Goal: Find specific page/section: Find specific page/section

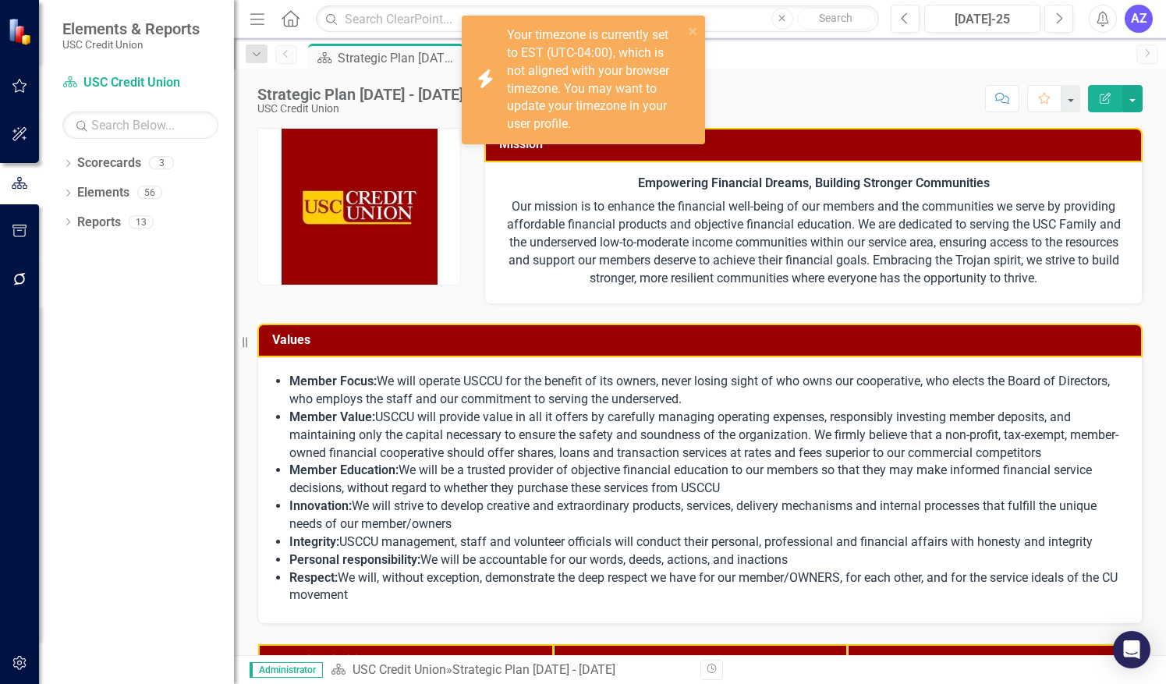
click at [805, 179] on strong "Empowering Financial Dreams, Building Stronger Communities" at bounding box center [814, 183] width 352 height 15
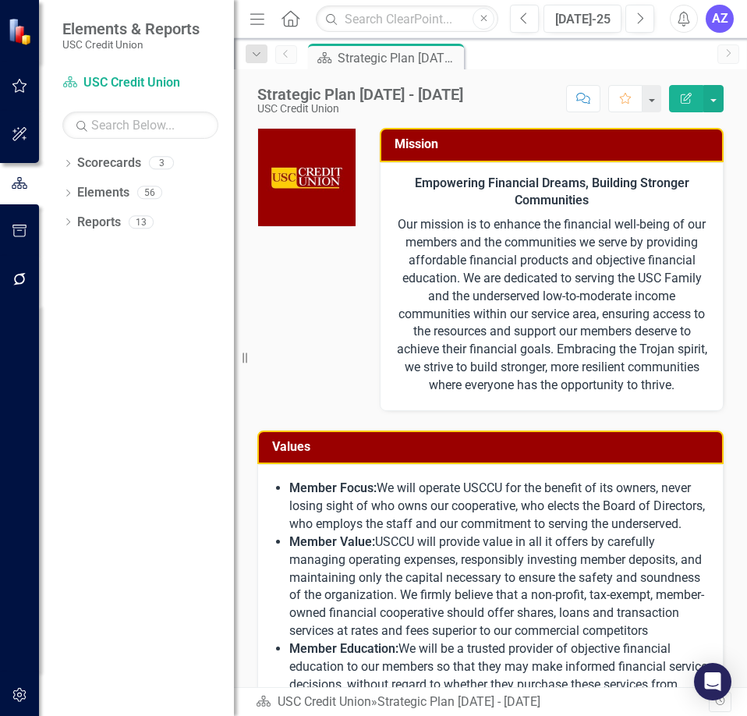
click at [251, 23] on icon "Menu" at bounding box center [257, 18] width 20 height 16
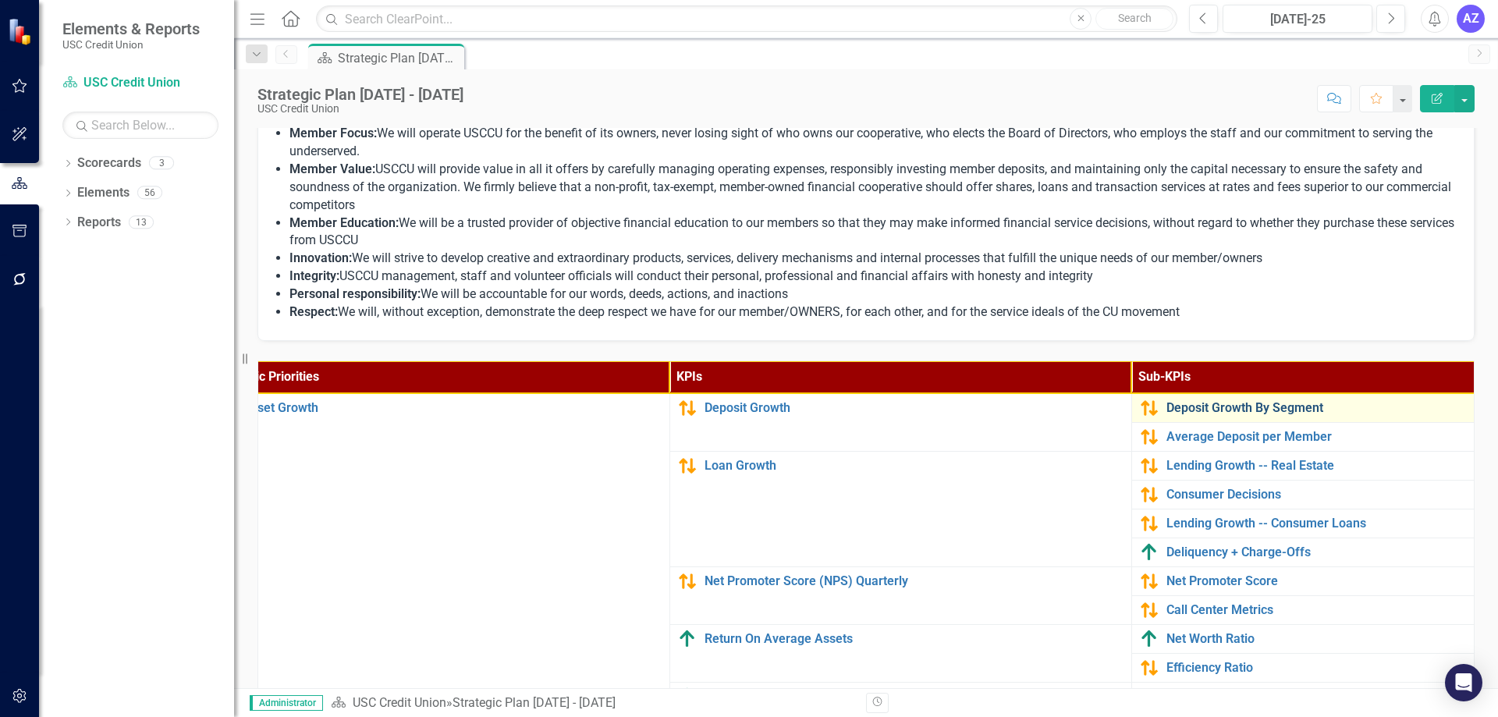
scroll to position [2, 121]
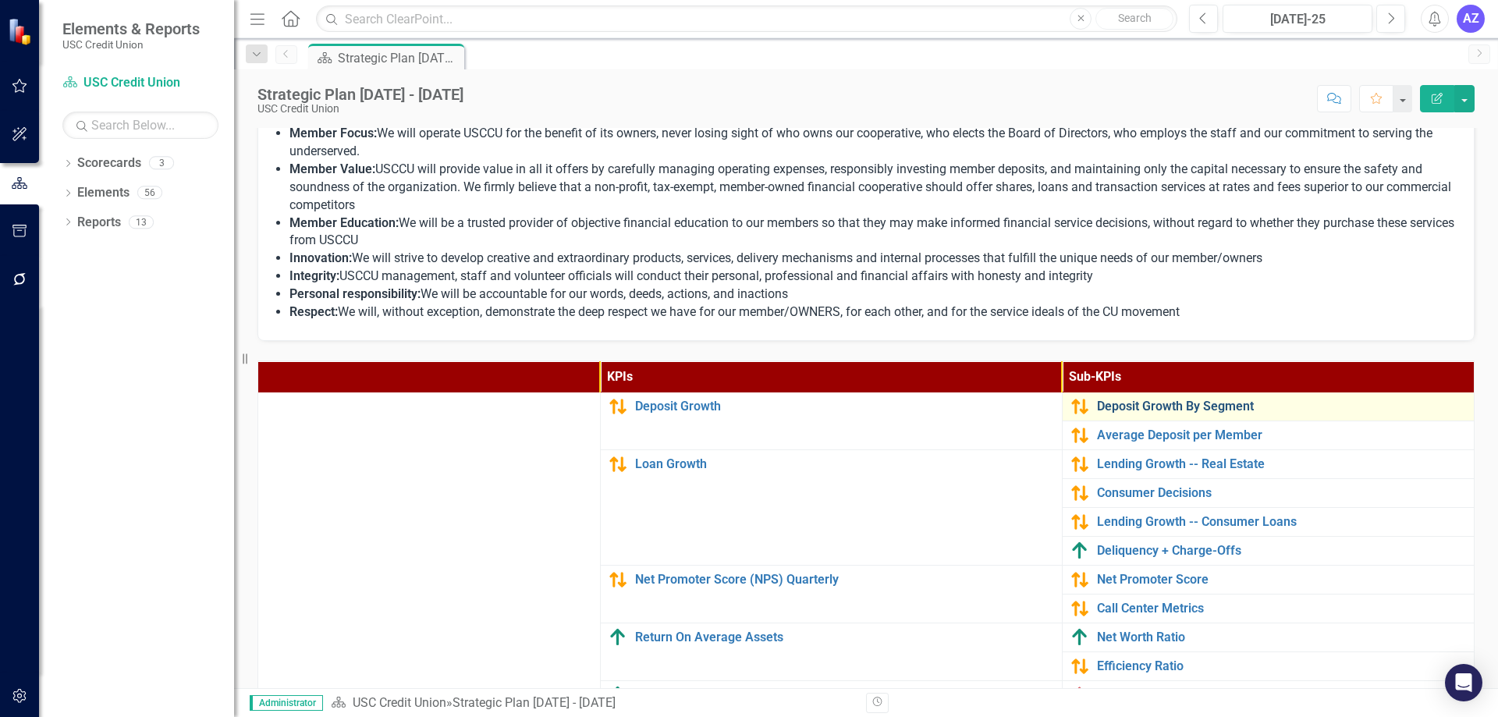
click at [1156, 405] on link "Deposit Growth By Segment" at bounding box center [1306, 406] width 419 height 14
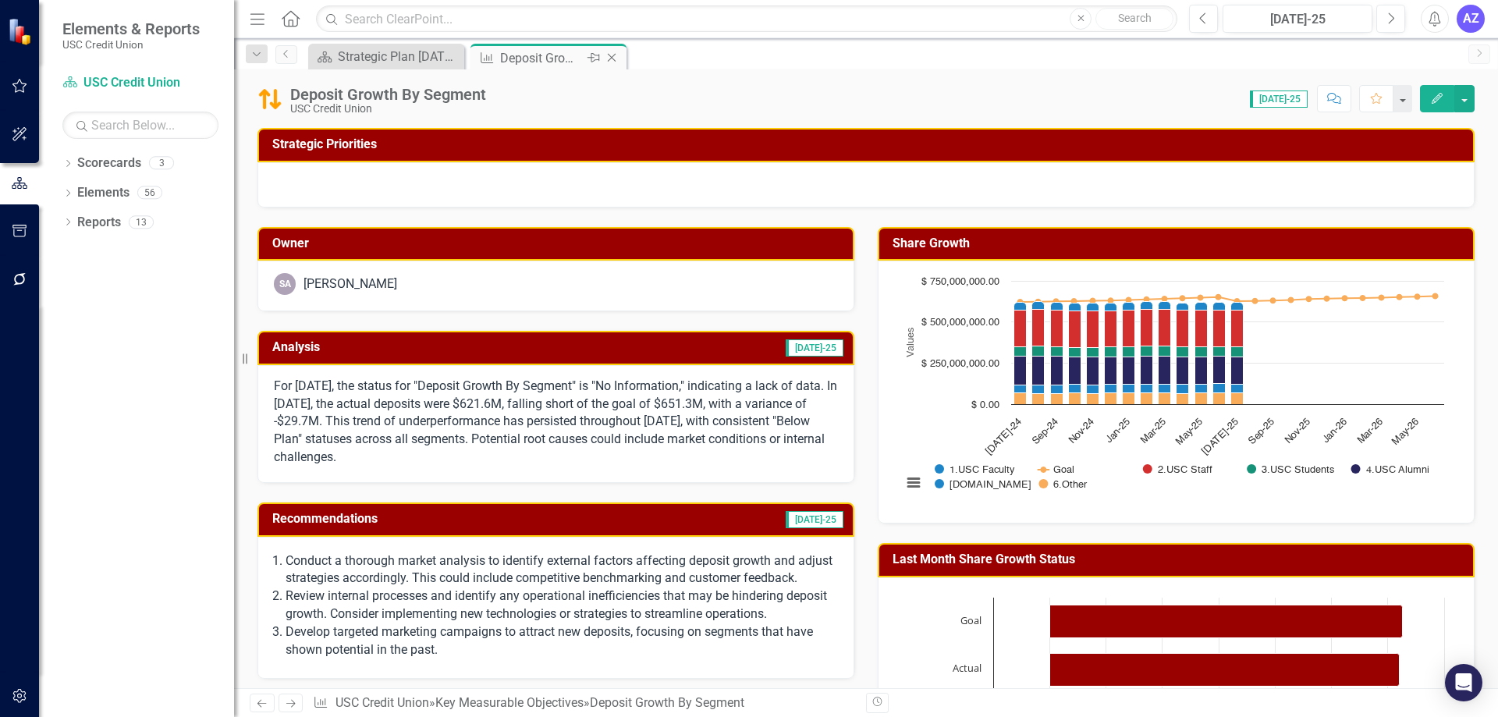
click at [612, 60] on icon "Close" at bounding box center [612, 57] width 16 height 12
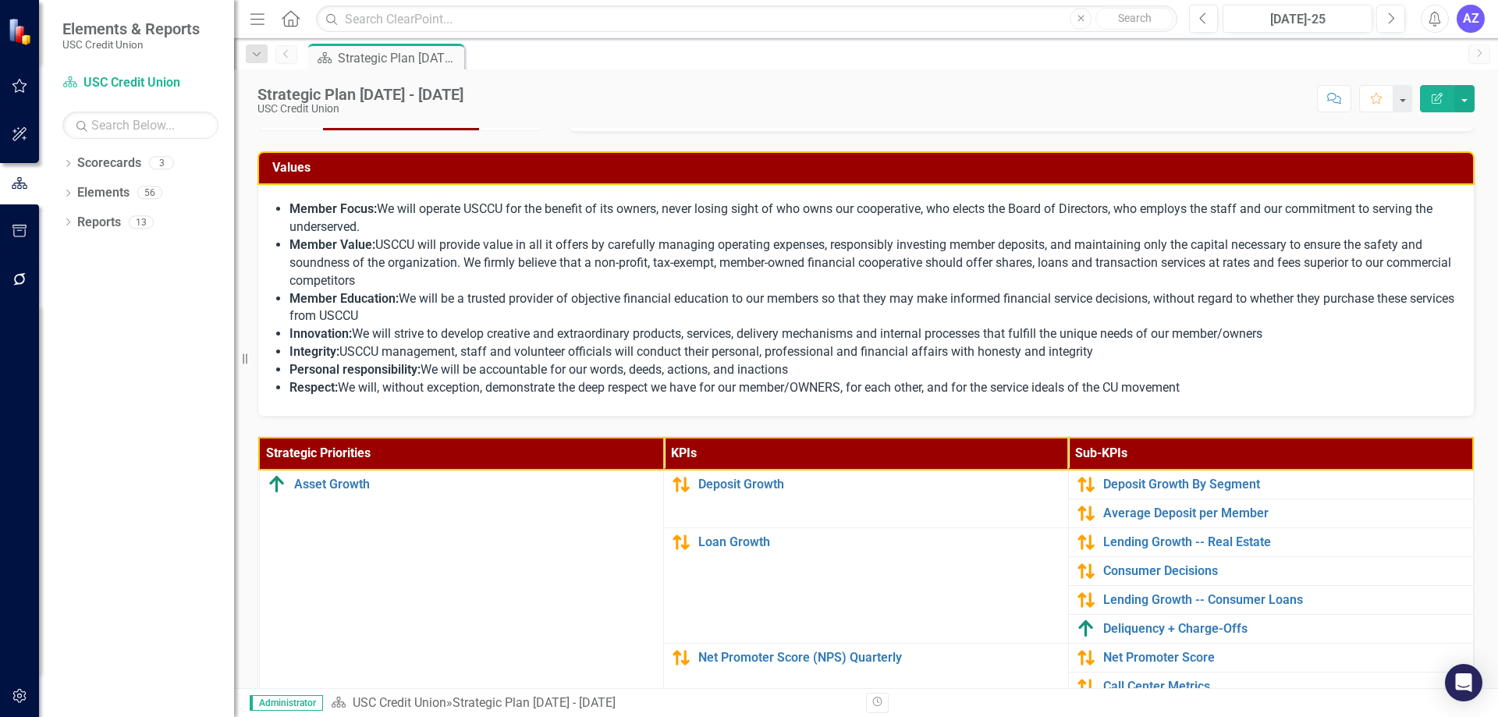
scroll to position [234, 0]
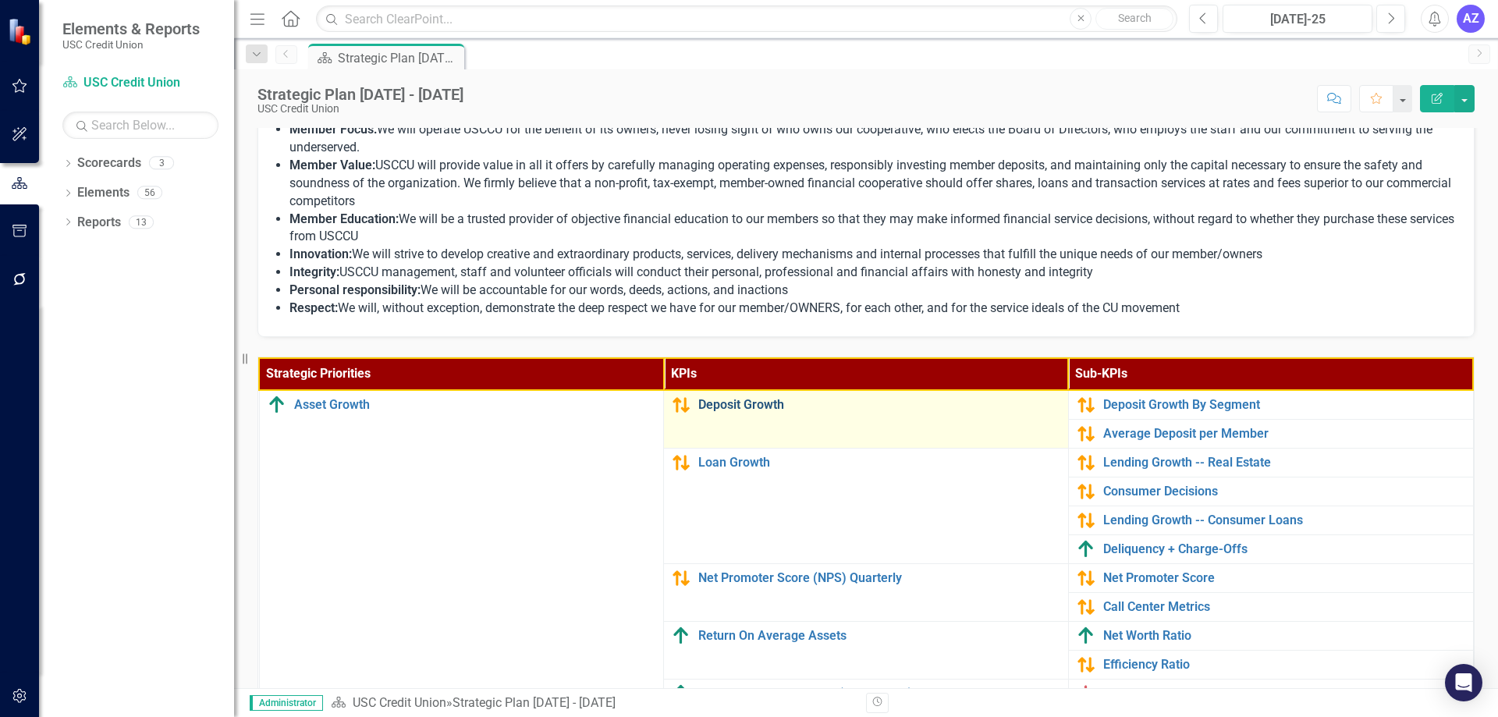
click at [731, 407] on link "Deposit Growth" at bounding box center [879, 405] width 362 height 14
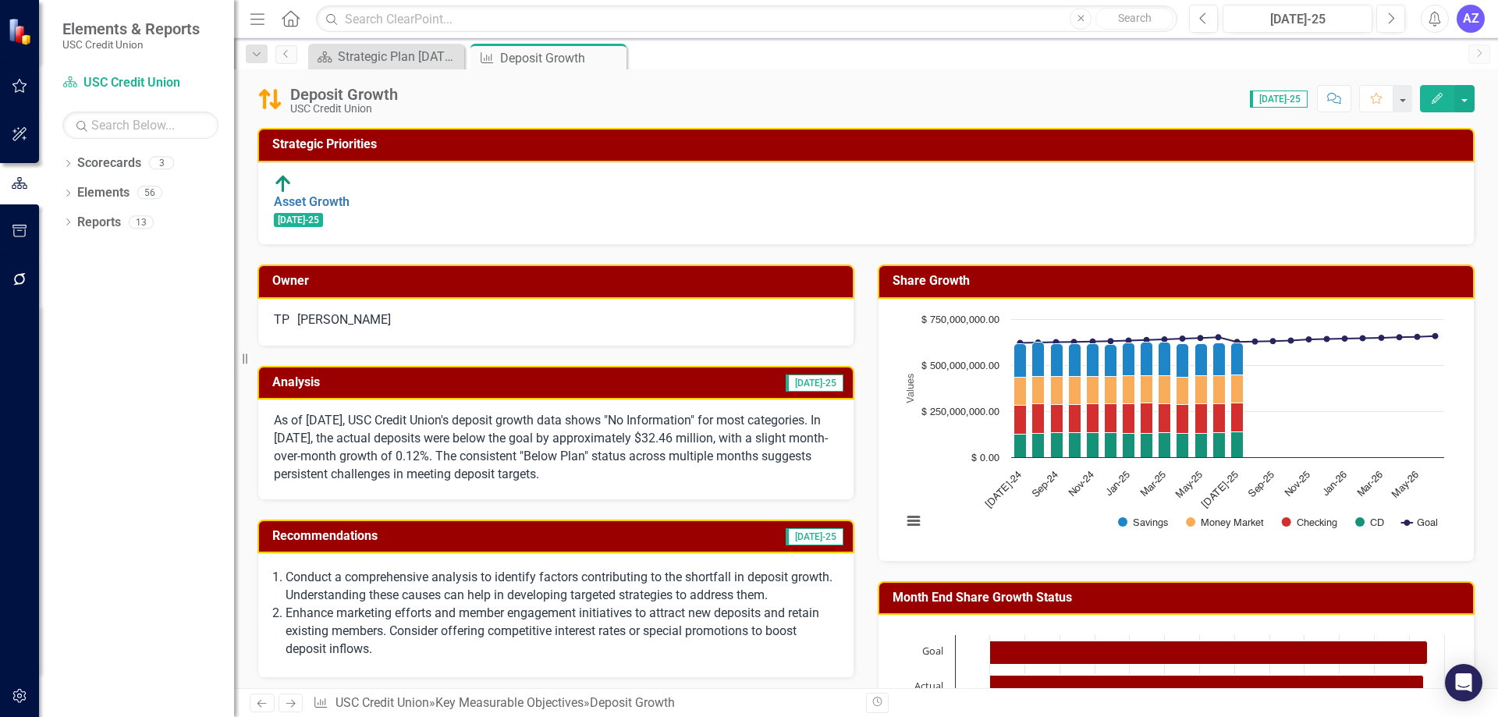
drag, startPoint x: 395, startPoint y: 530, endPoint x: 261, endPoint y: 537, distance: 134.3
click at [261, 537] on div "Recommendations [DATE]-25" at bounding box center [555, 536] width 597 height 34
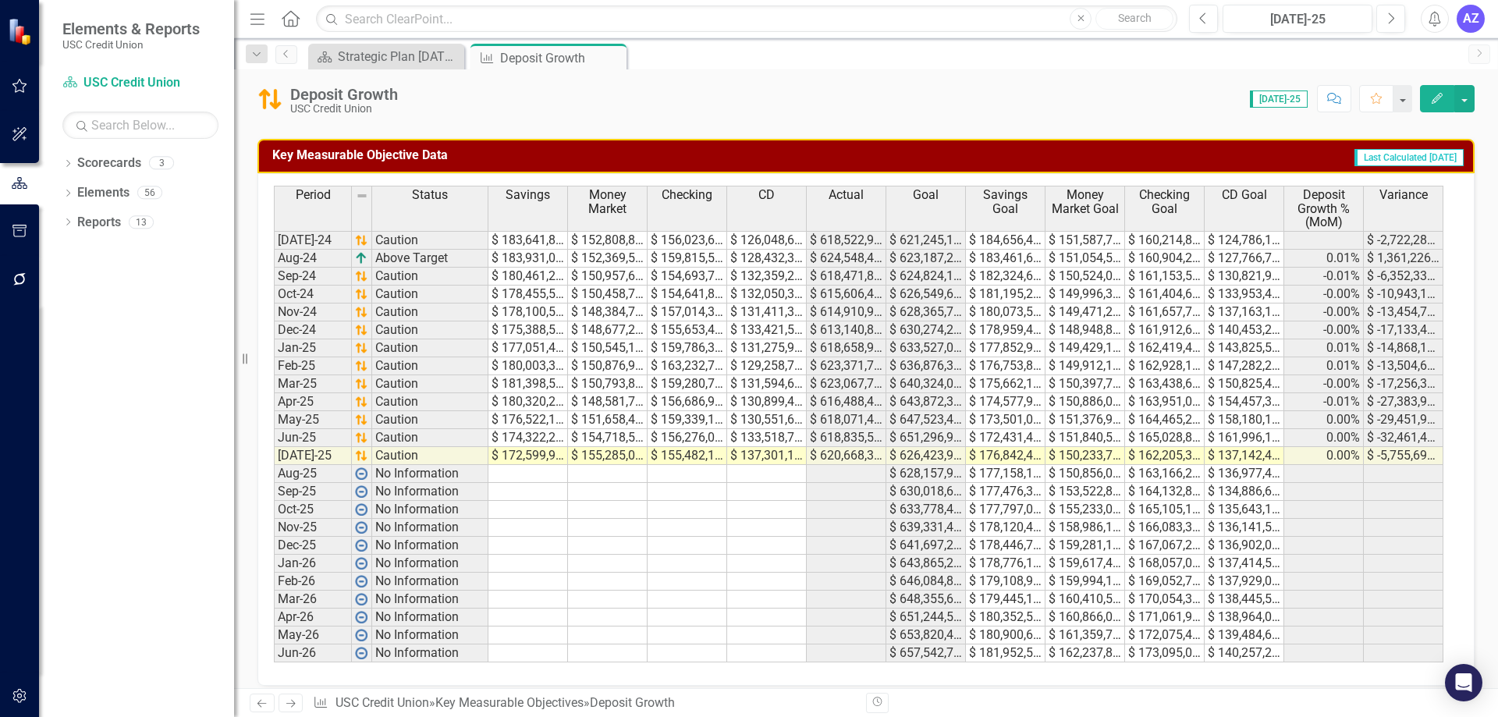
scroll to position [759, 0]
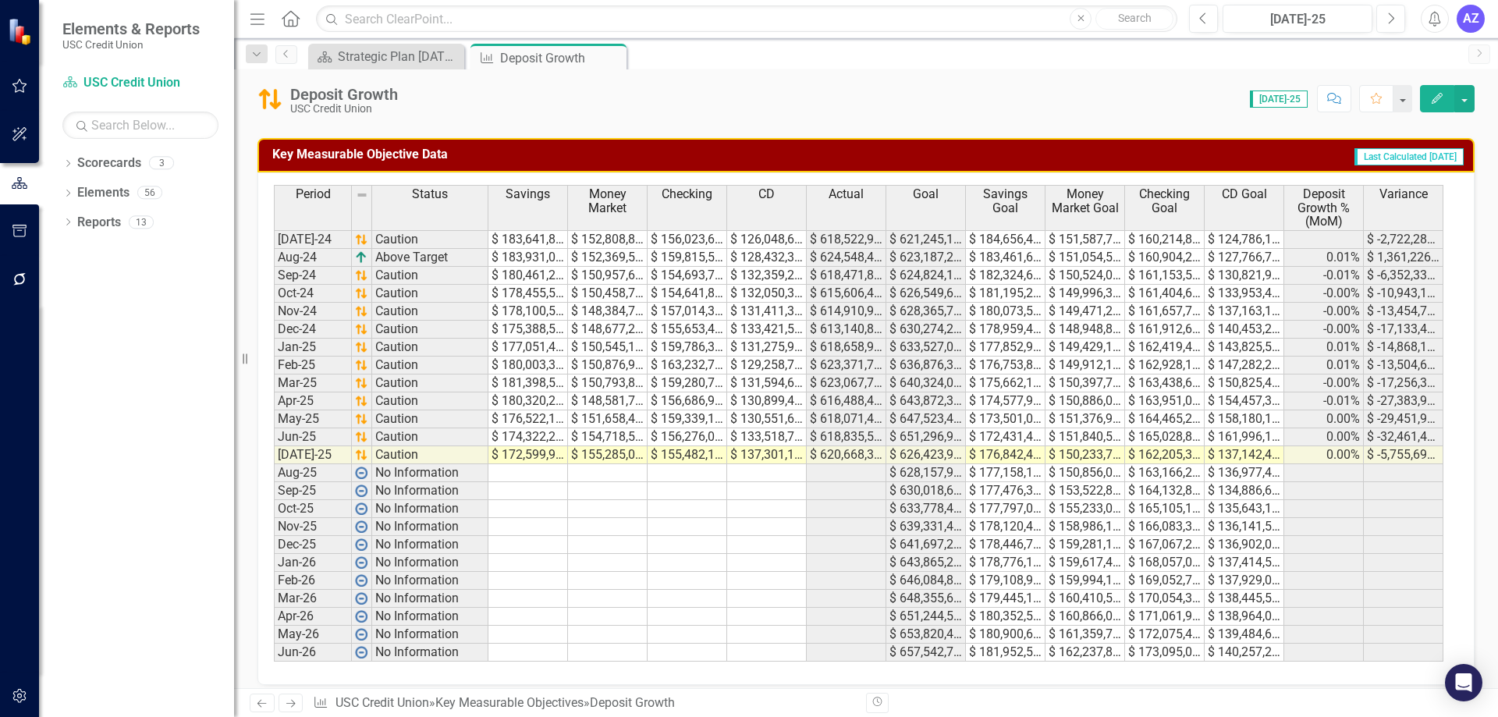
click at [669, 518] on td at bounding box center [687, 527] width 80 height 18
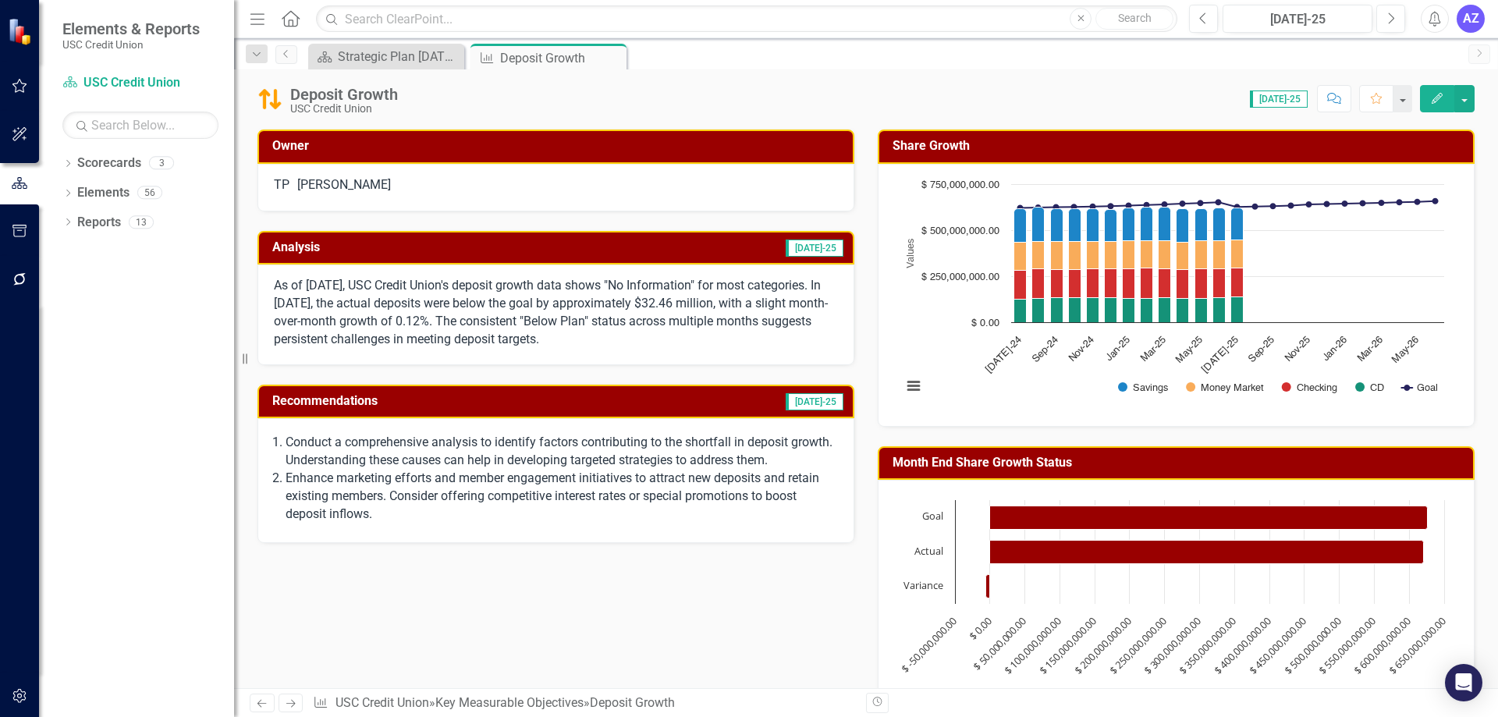
scroll to position [0, 0]
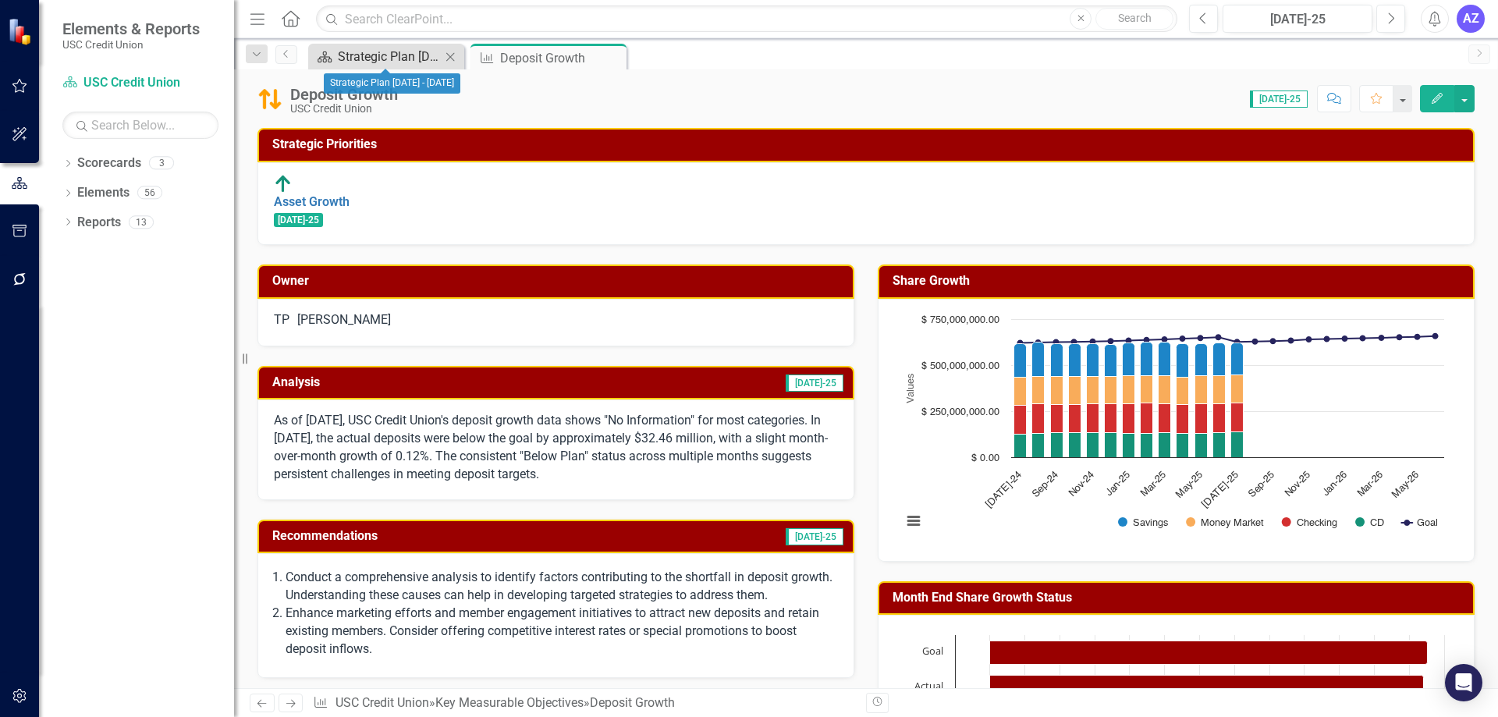
click at [360, 61] on div "Strategic Plan [DATE] - [DATE]" at bounding box center [389, 57] width 103 height 20
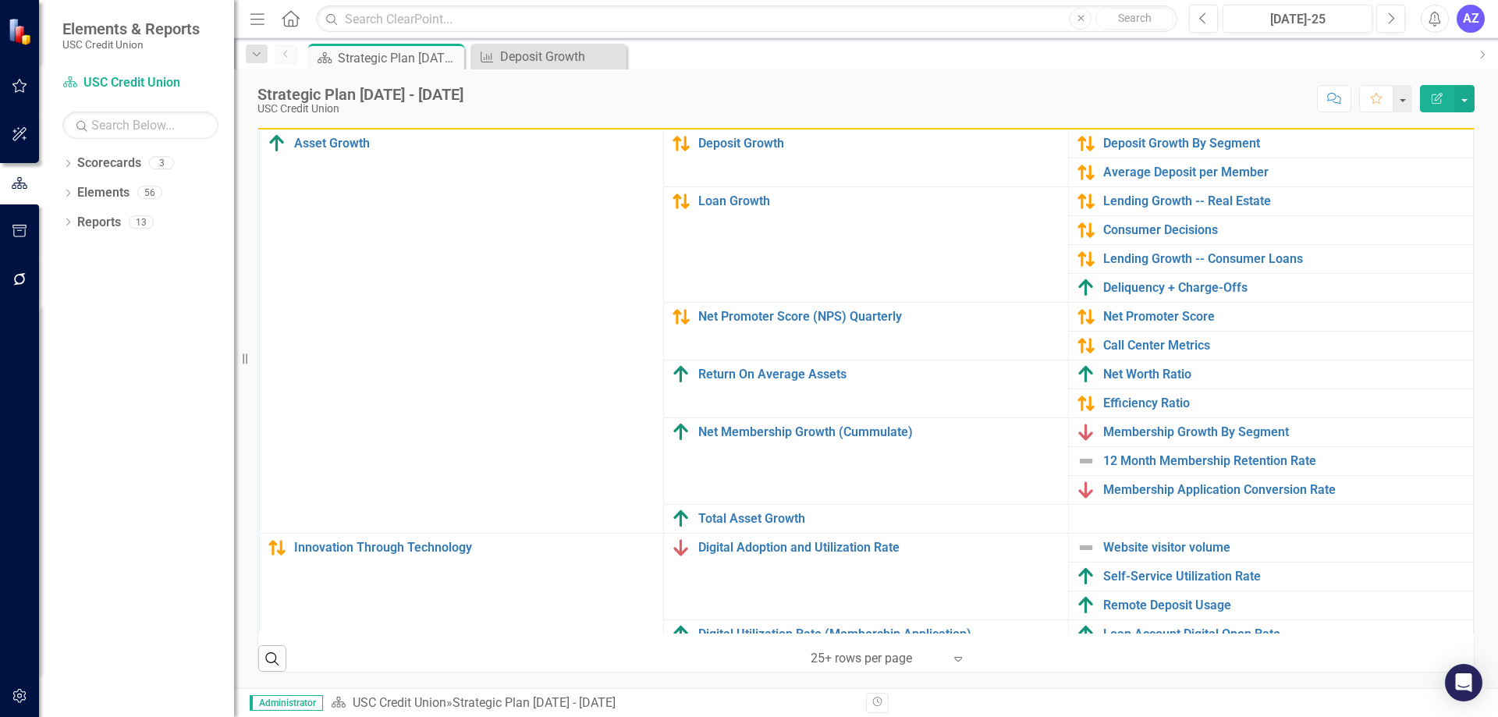
scroll to position [143, 0]
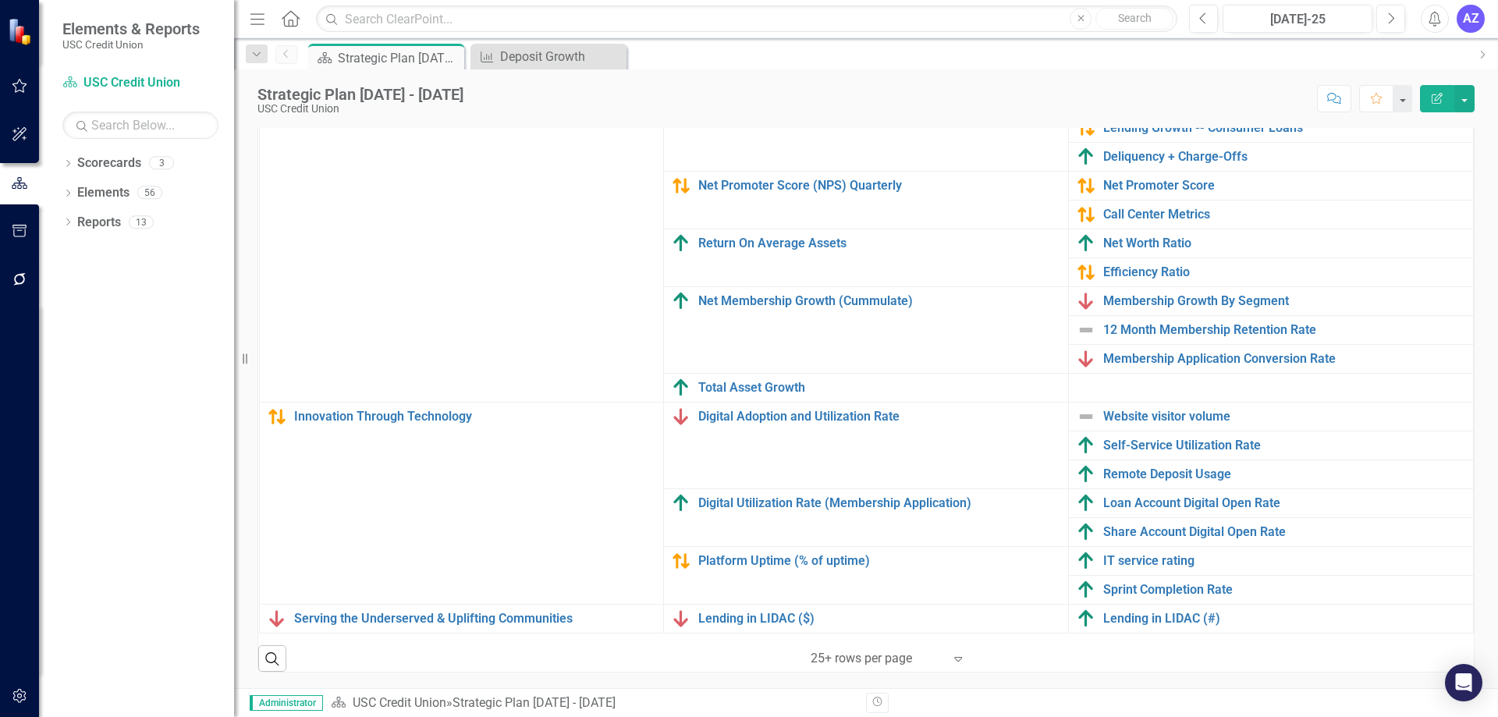
click at [140, 366] on div "Dropdown Scorecards 3 Dropdown USC Credit Union Child Scorecard Template ✈️ Upw…" at bounding box center [136, 434] width 195 height 566
click at [535, 51] on div "Deposit Growth" at bounding box center [551, 57] width 103 height 20
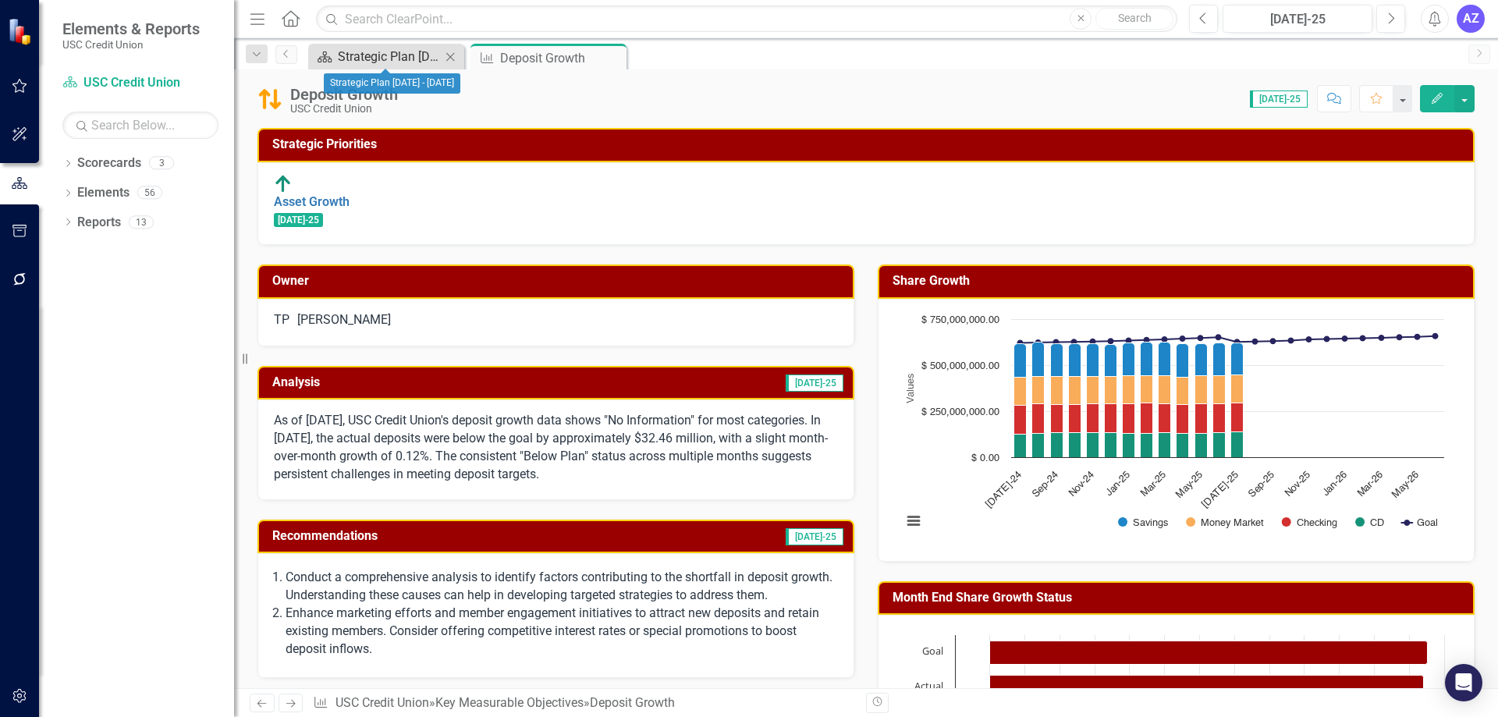
click at [398, 53] on div "Strategic Plan [DATE] - [DATE]" at bounding box center [389, 57] width 103 height 20
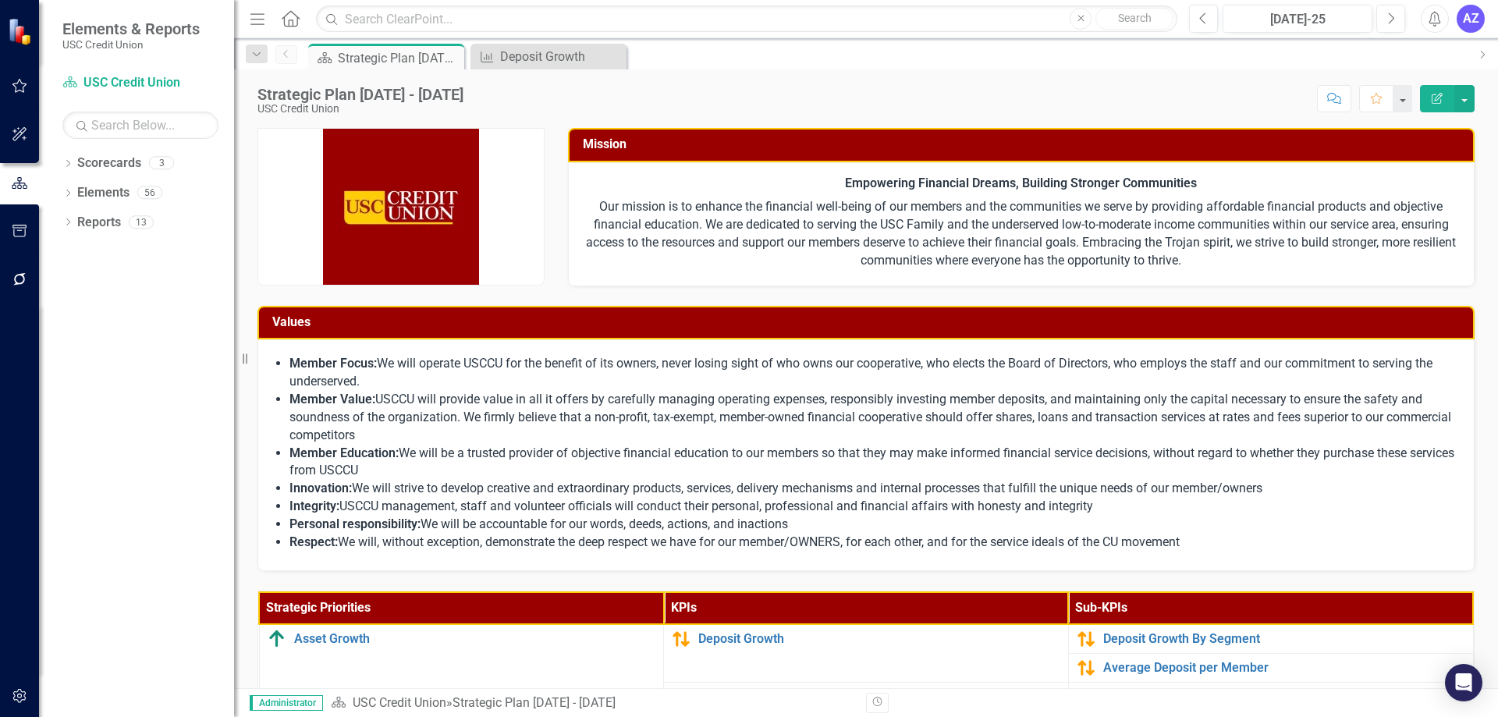
click at [917, 386] on li "Member Focus: We will operate USCCU for the benefit of its owners, never losing…" at bounding box center [873, 373] width 1168 height 36
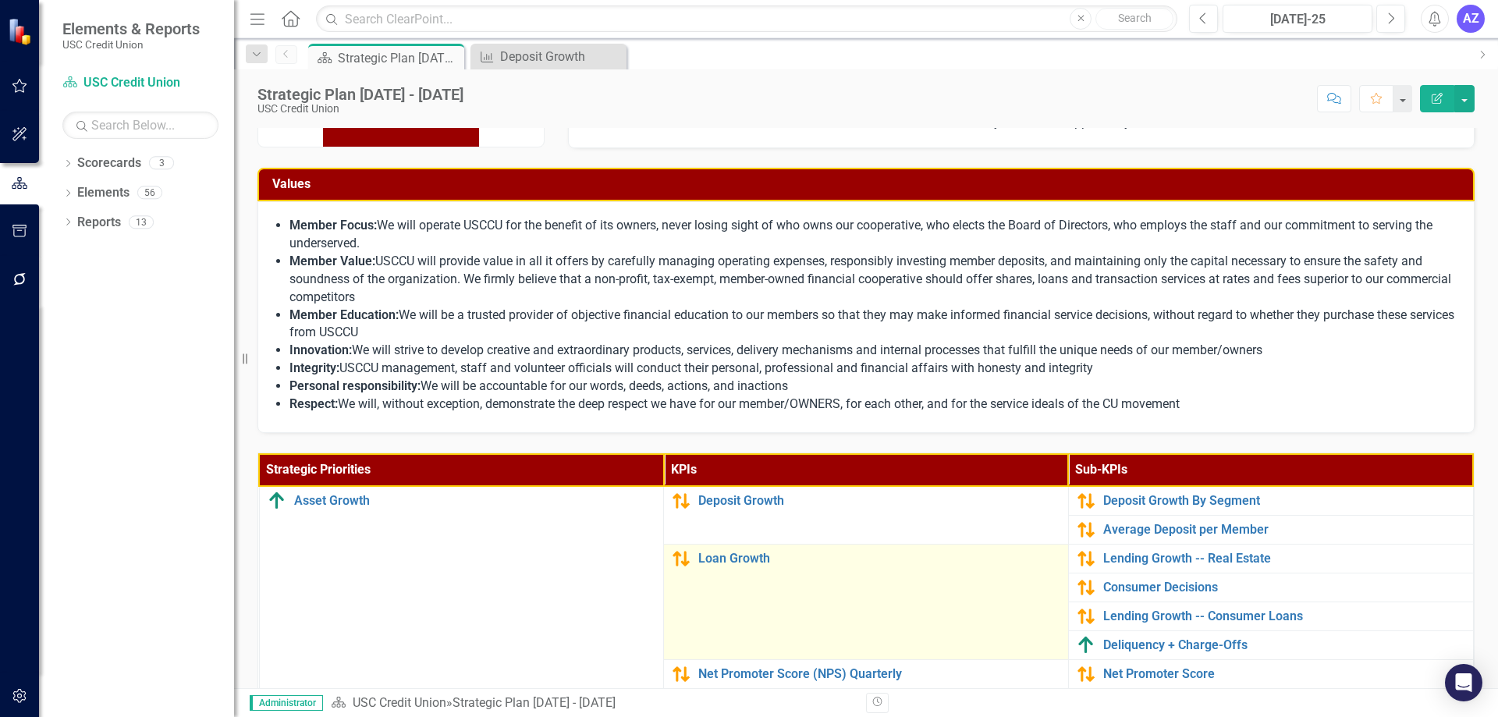
scroll to position [312, 0]
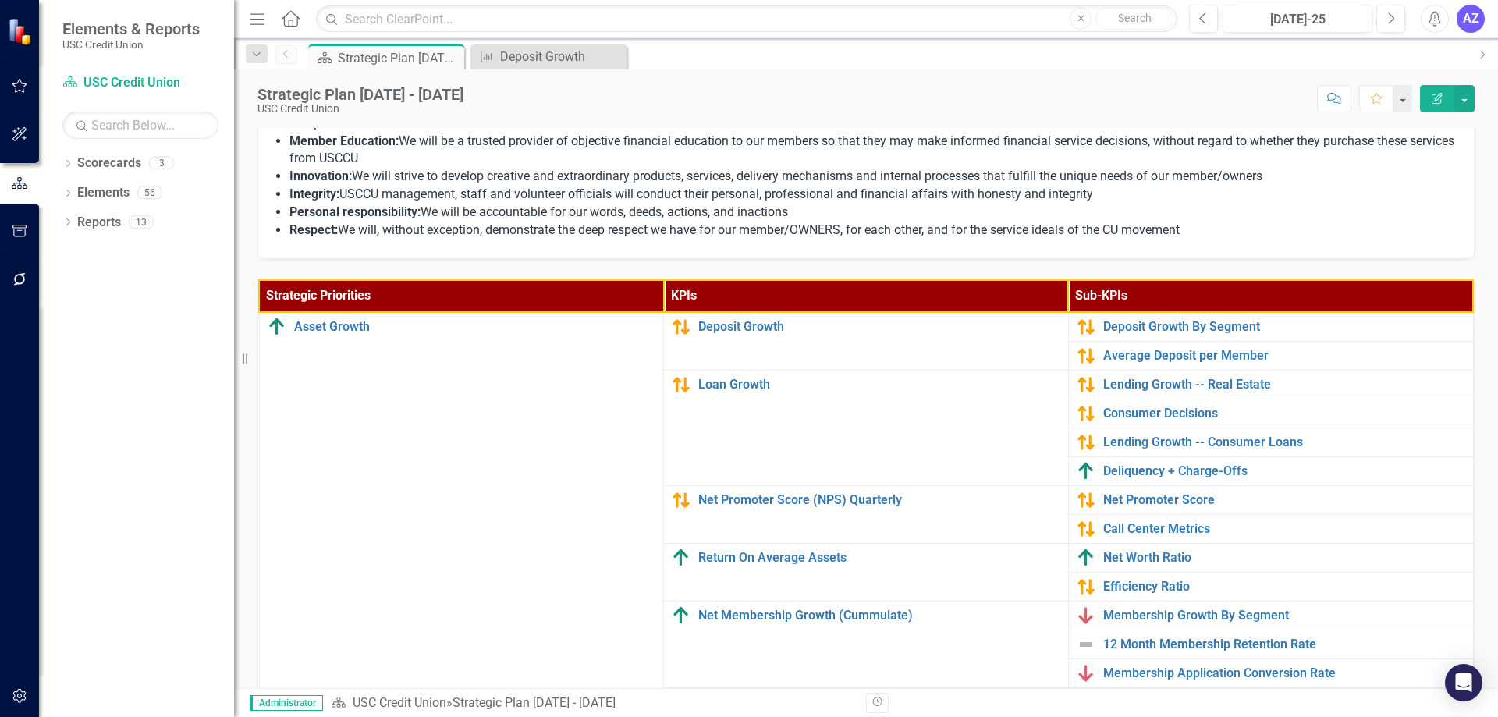
click at [256, 16] on icon "Menu" at bounding box center [257, 18] width 20 height 16
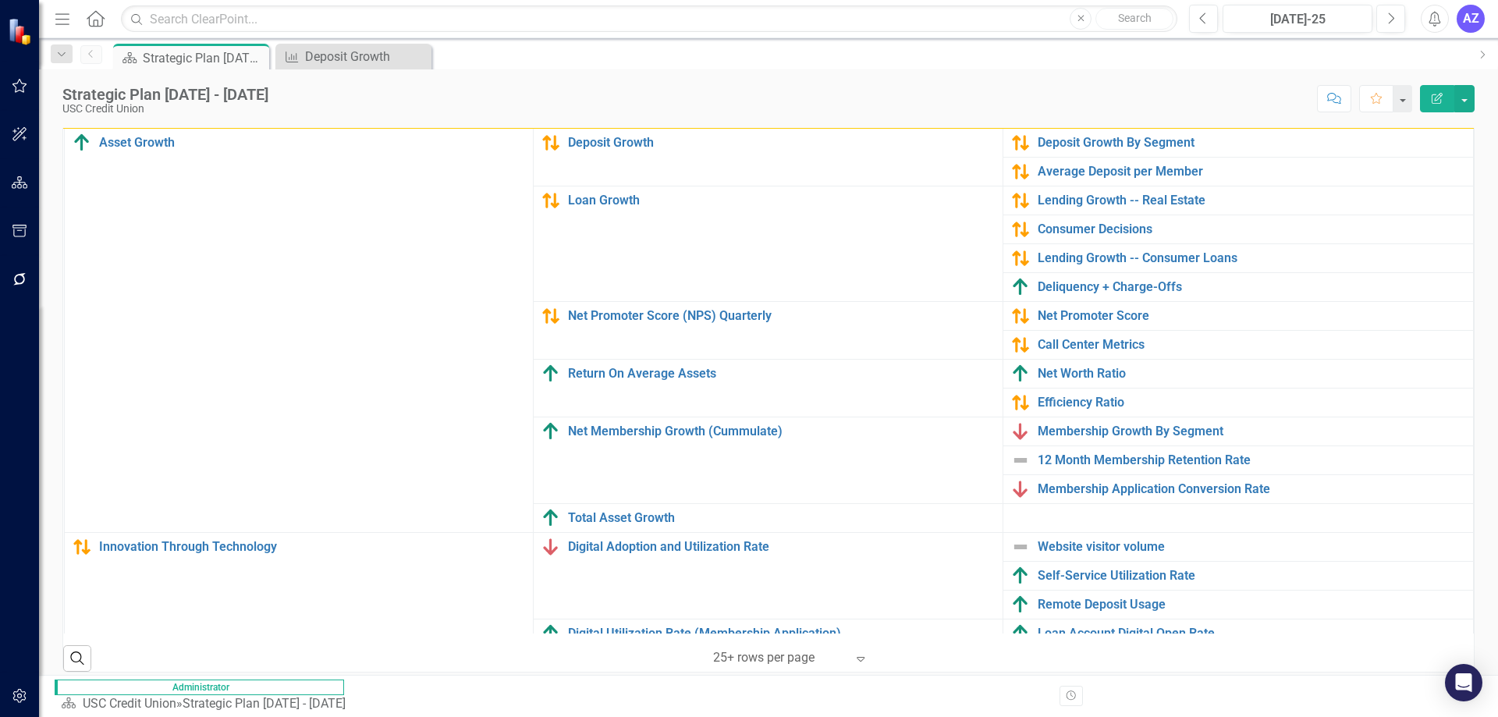
scroll to position [130, 0]
